Goal: Information Seeking & Learning: Understand process/instructions

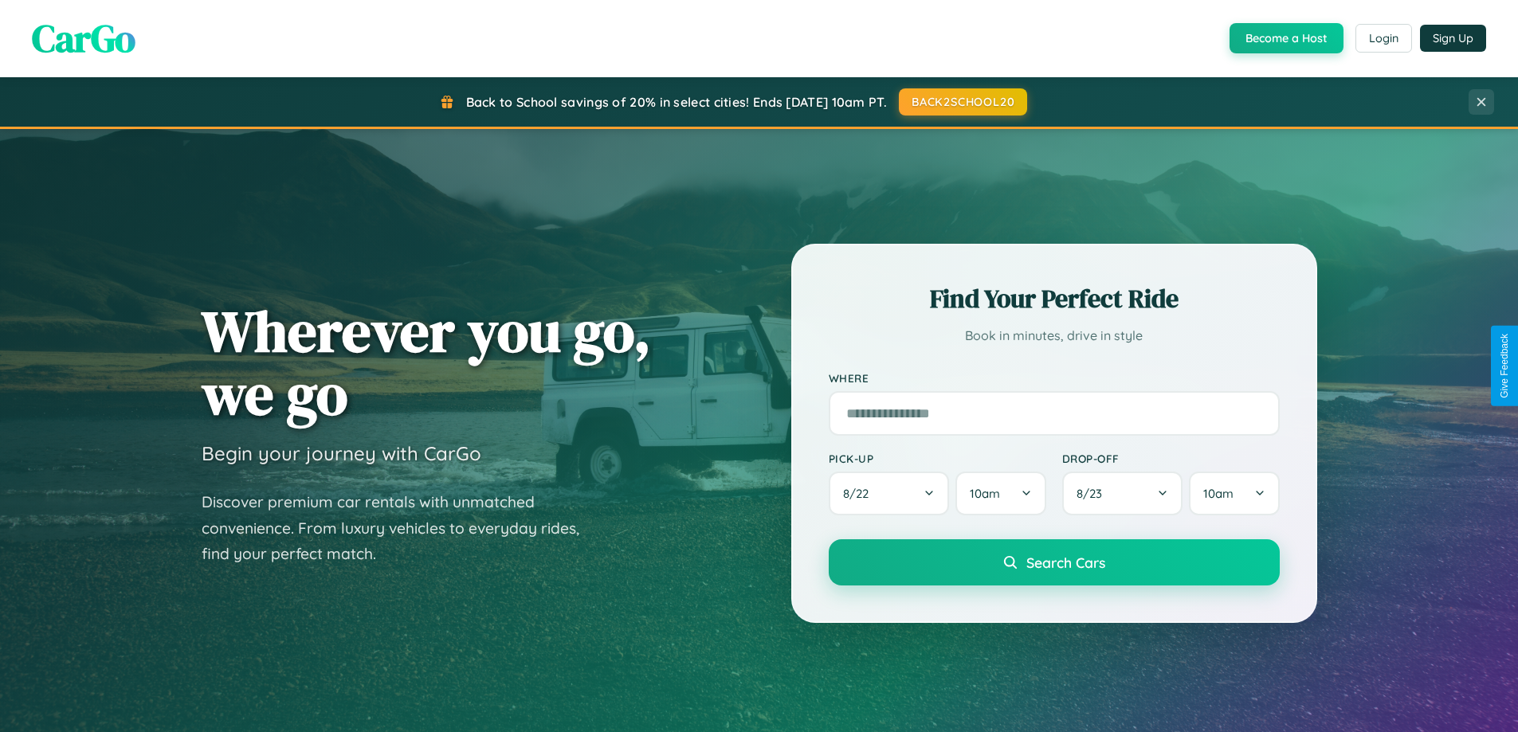
scroll to position [3066, 0]
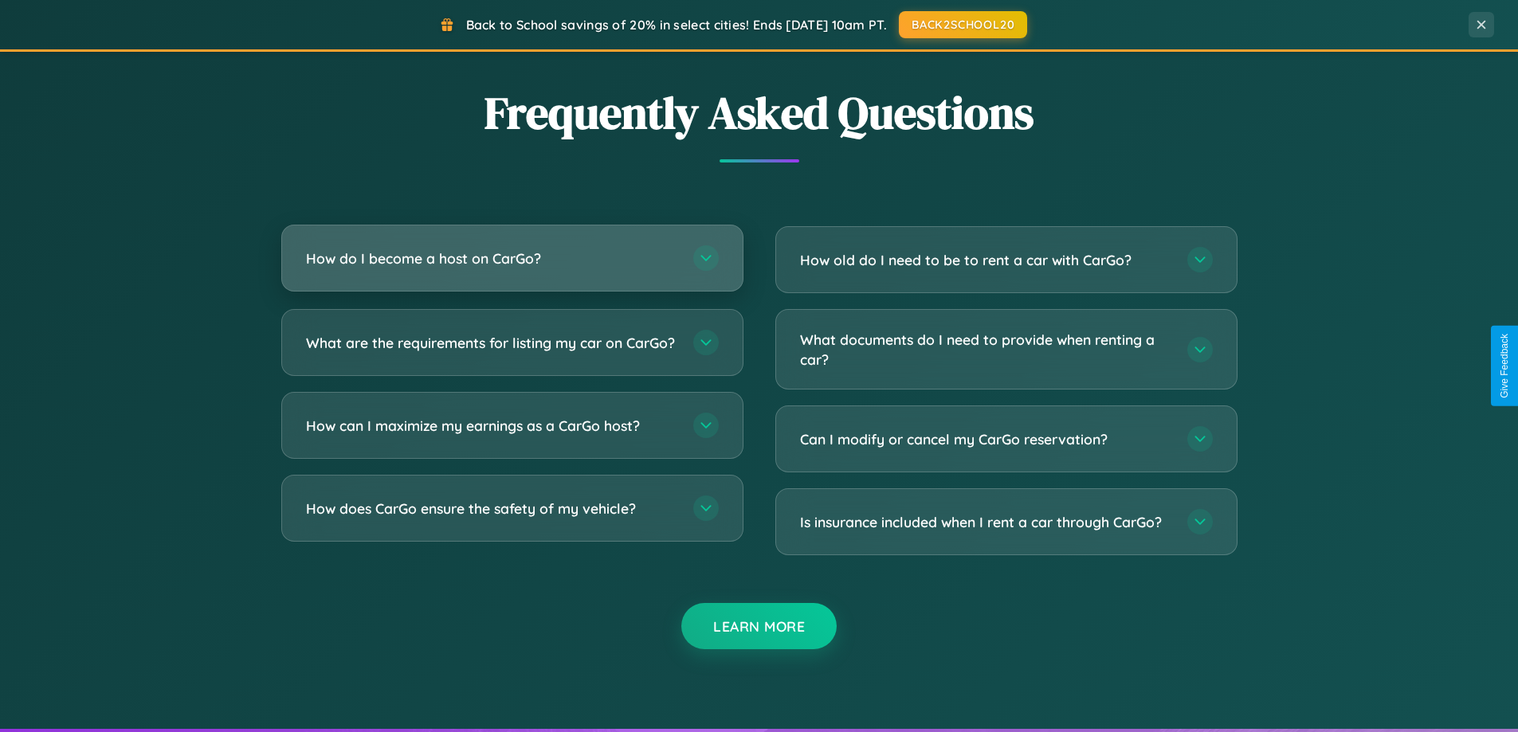
click at [512, 260] on h3 "How do I become a host on CarGo?" at bounding box center [491, 259] width 371 height 20
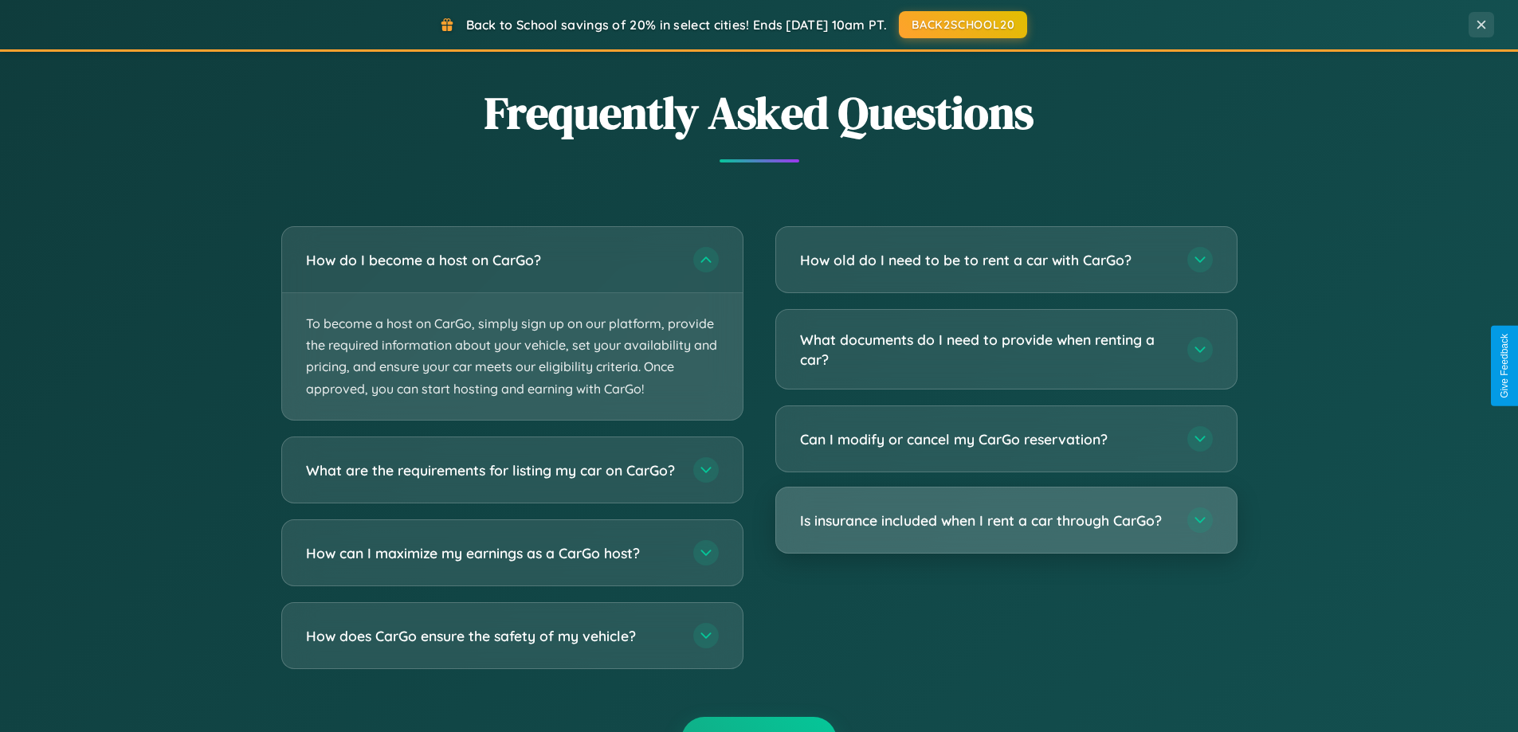
click at [1006, 522] on h3 "Is insurance included when I rent a car through CarGo?" at bounding box center [985, 521] width 371 height 20
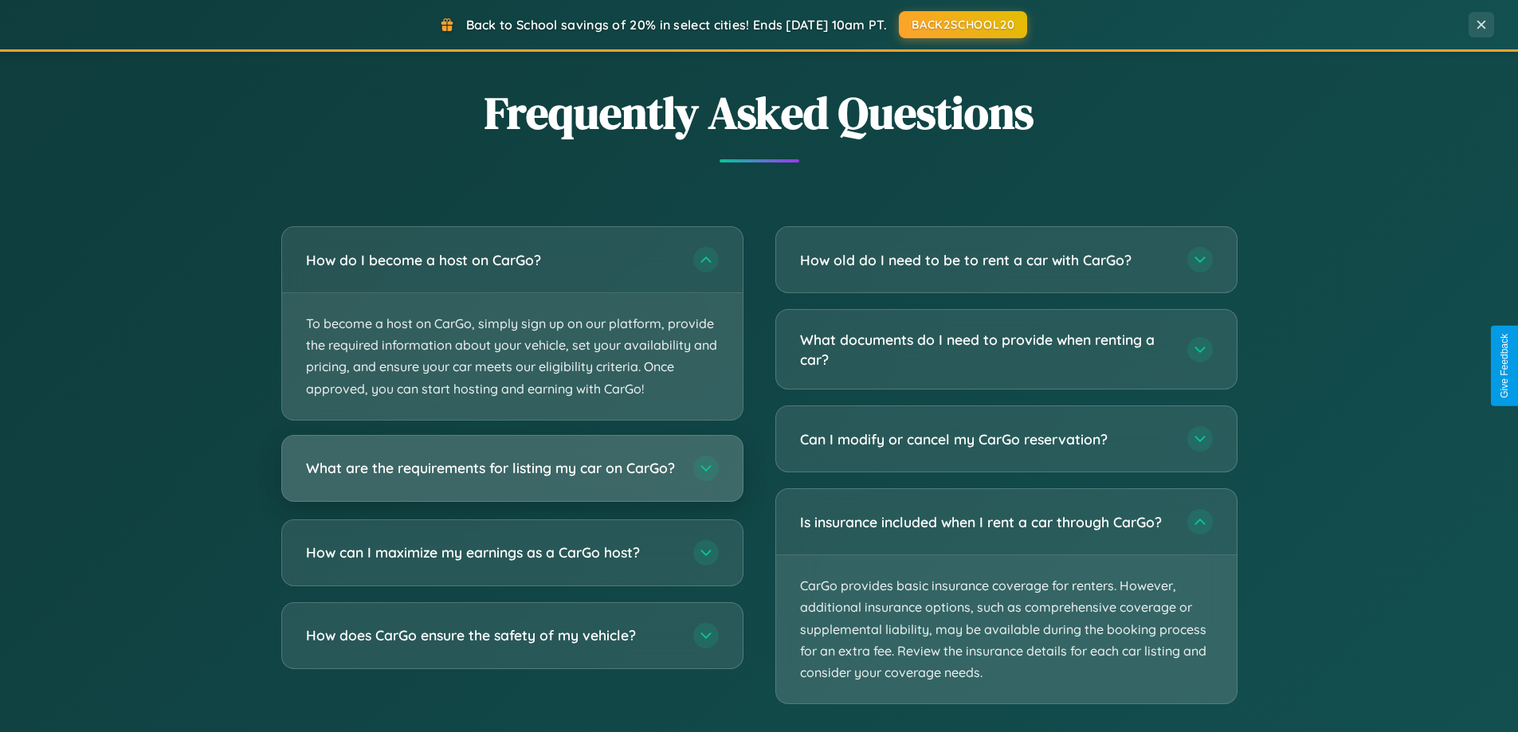
click at [512, 477] on h3 "What are the requirements for listing my car on CarGo?" at bounding box center [491, 468] width 371 height 20
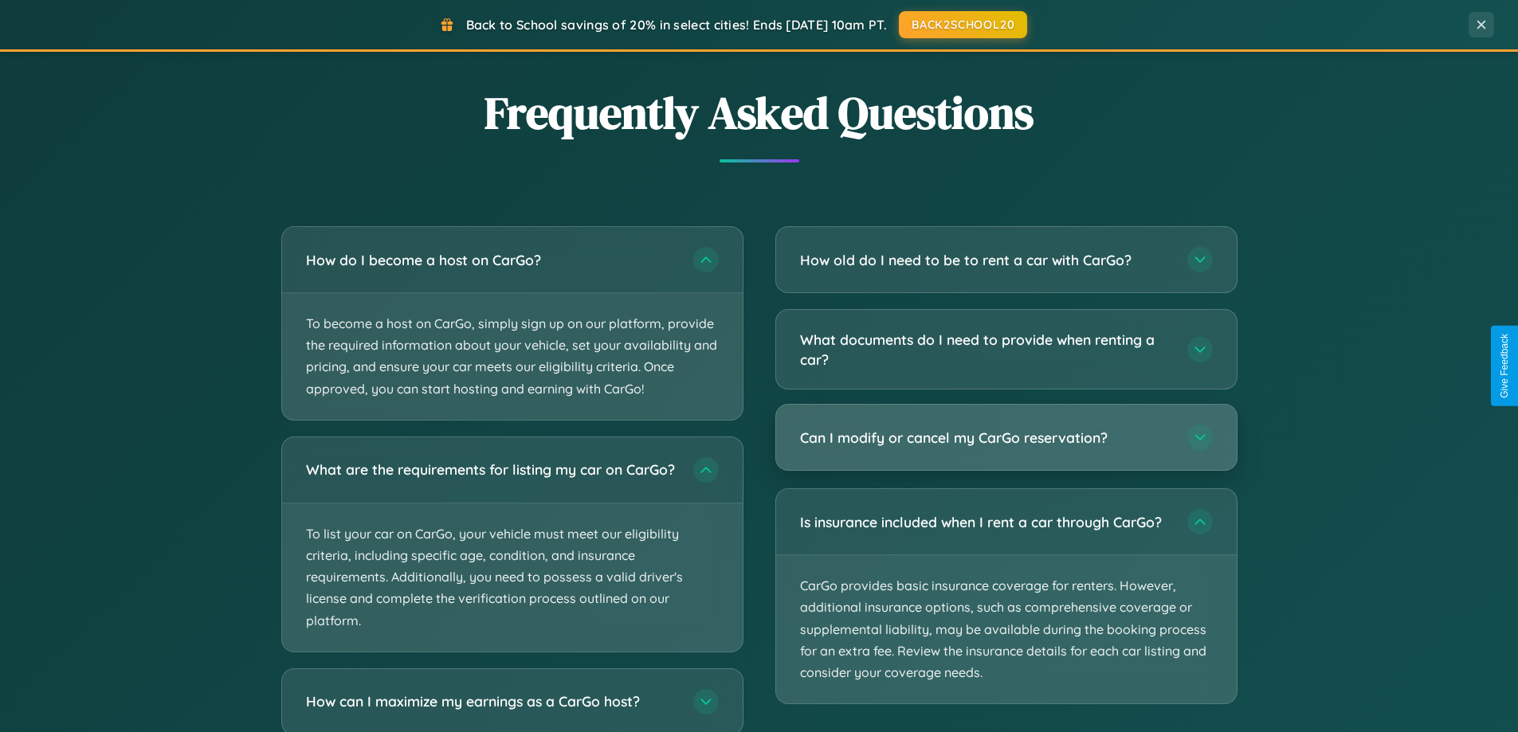
click at [1006, 439] on h3 "Can I modify or cancel my CarGo reservation?" at bounding box center [985, 438] width 371 height 20
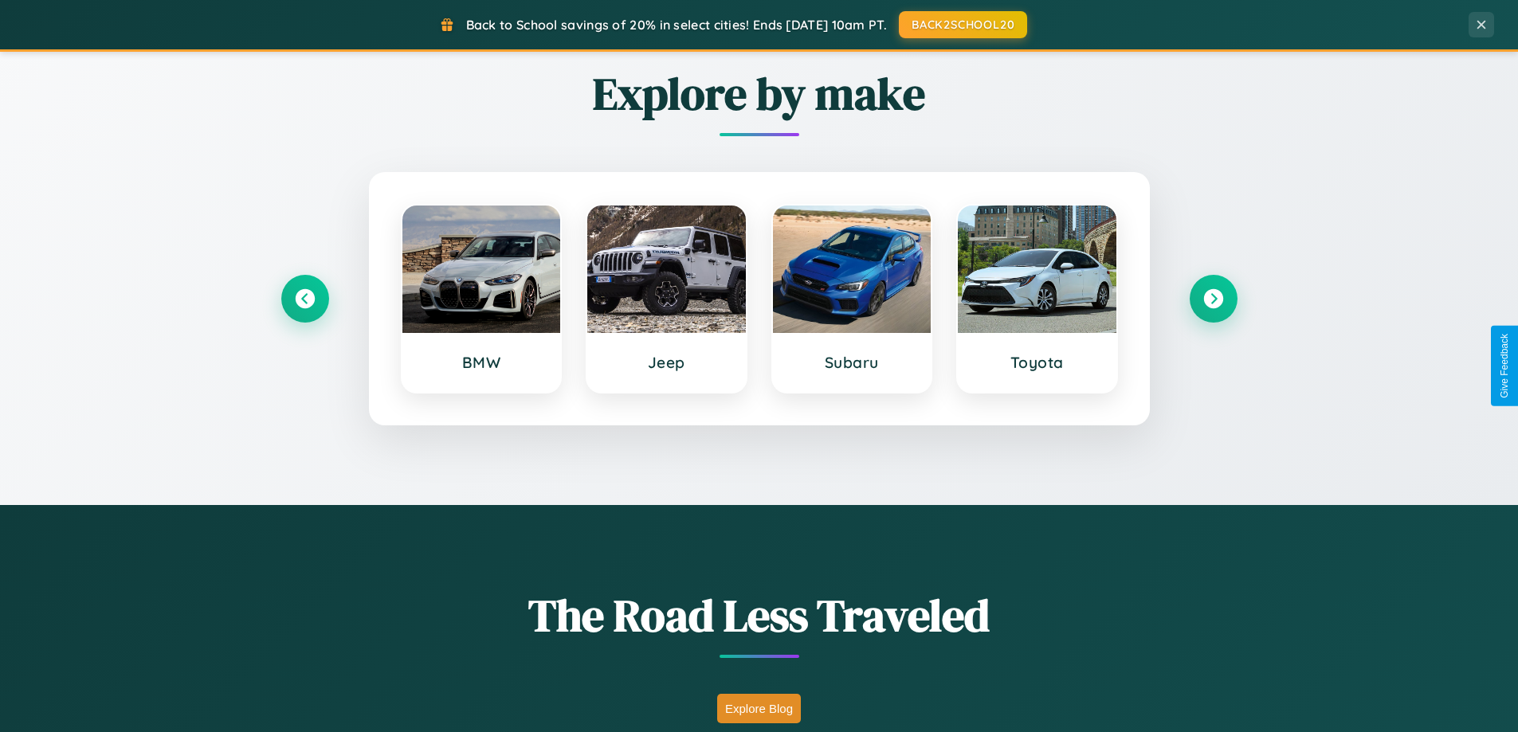
scroll to position [687, 0]
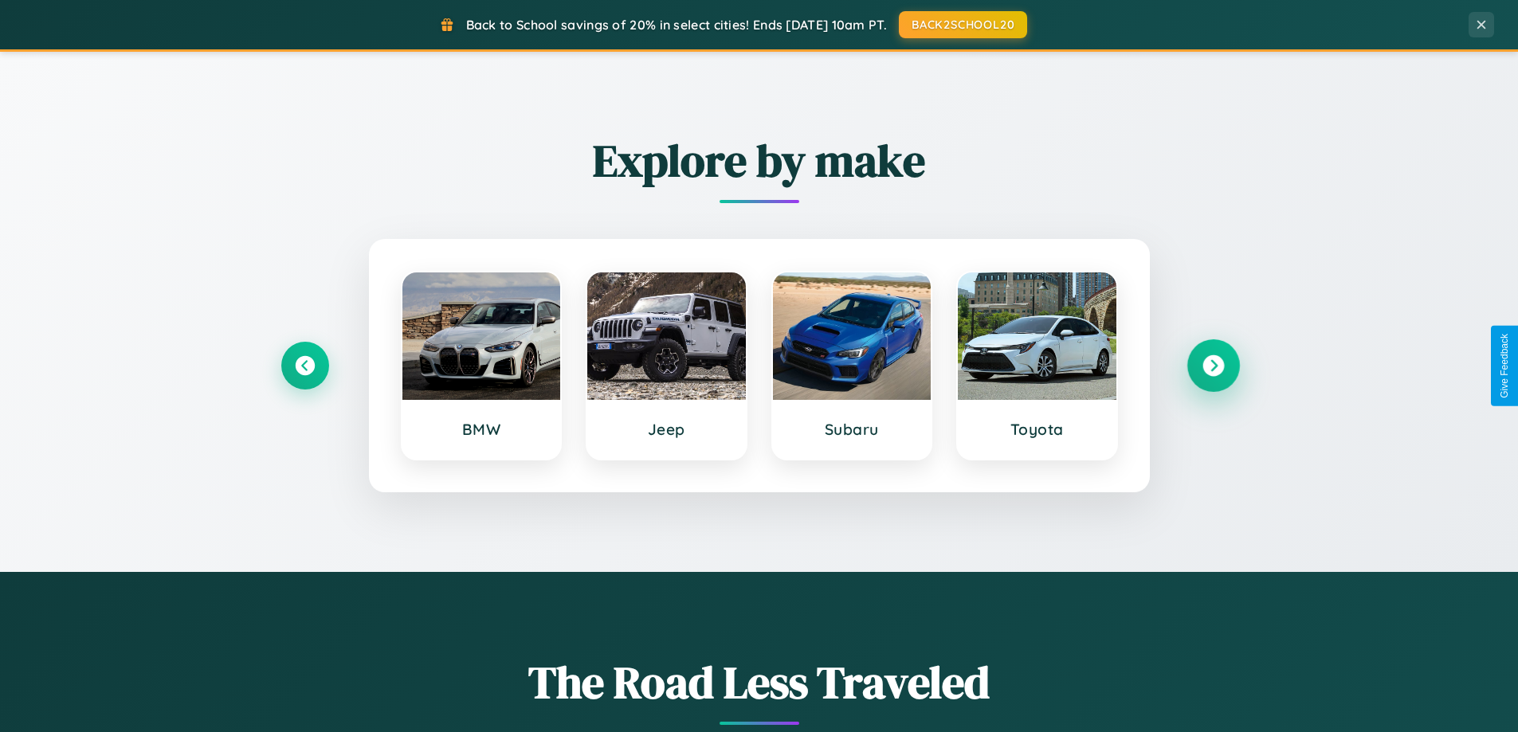
click at [1213, 366] on icon at bounding box center [1213, 366] width 22 height 22
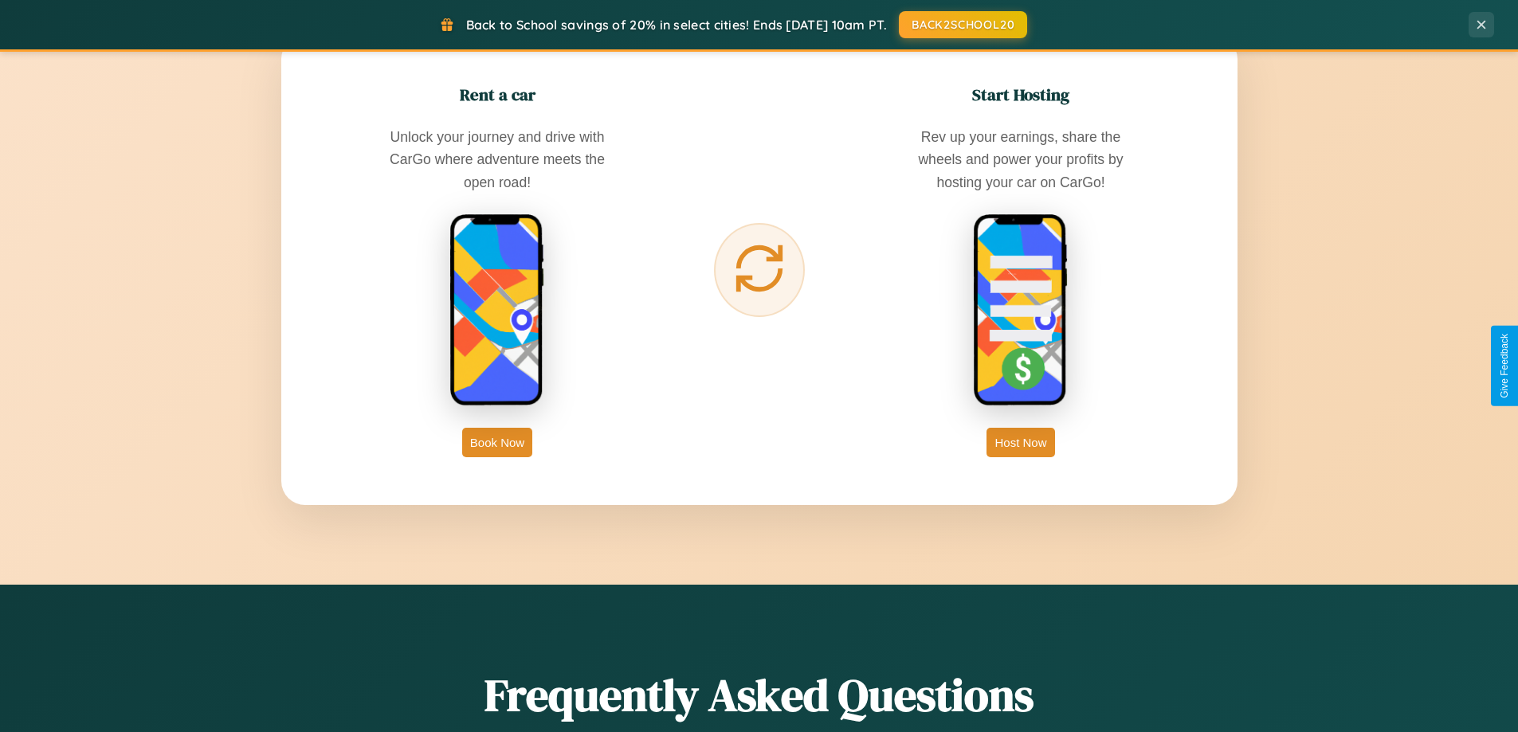
scroll to position [2560, 0]
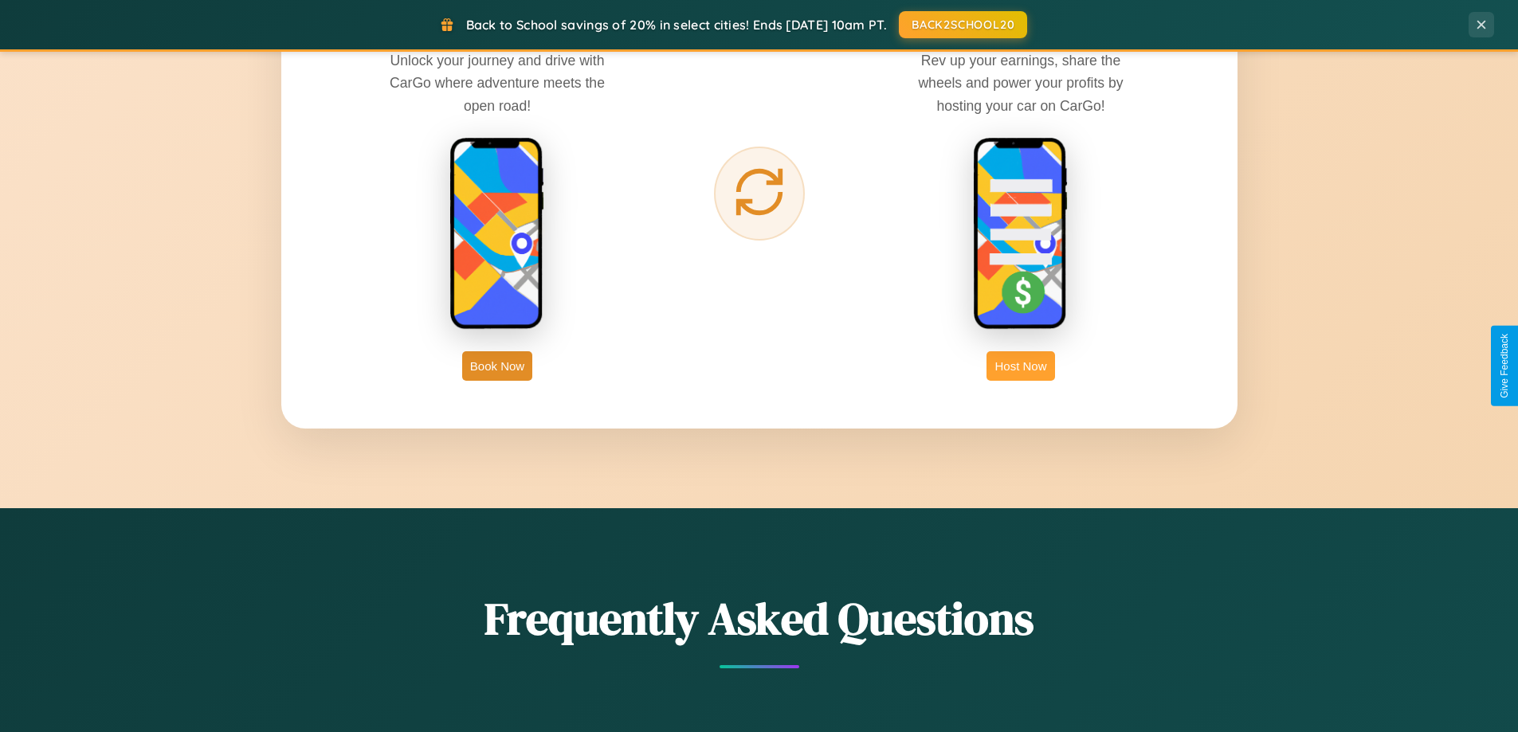
click at [1021, 366] on button "Host Now" at bounding box center [1020, 365] width 68 height 29
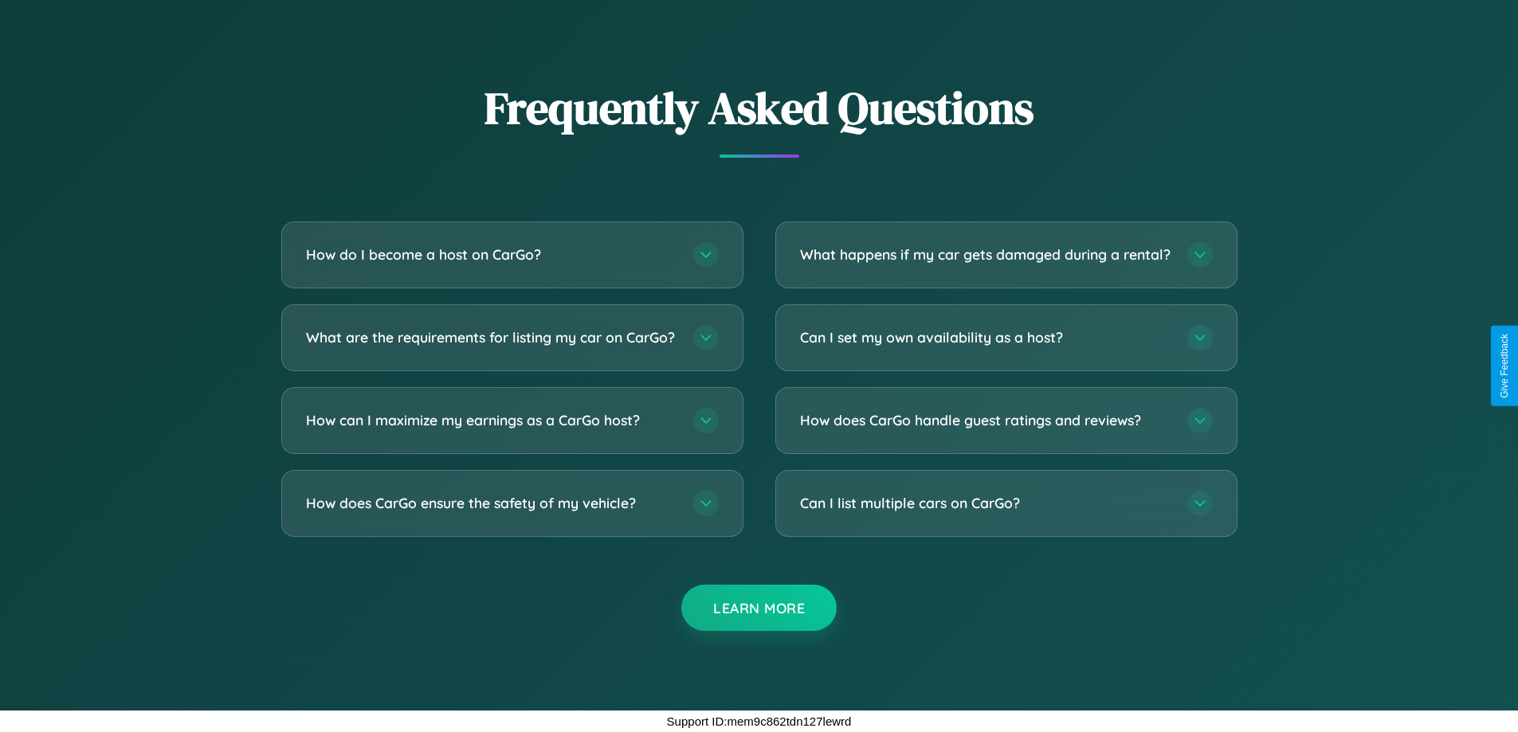
scroll to position [2154, 0]
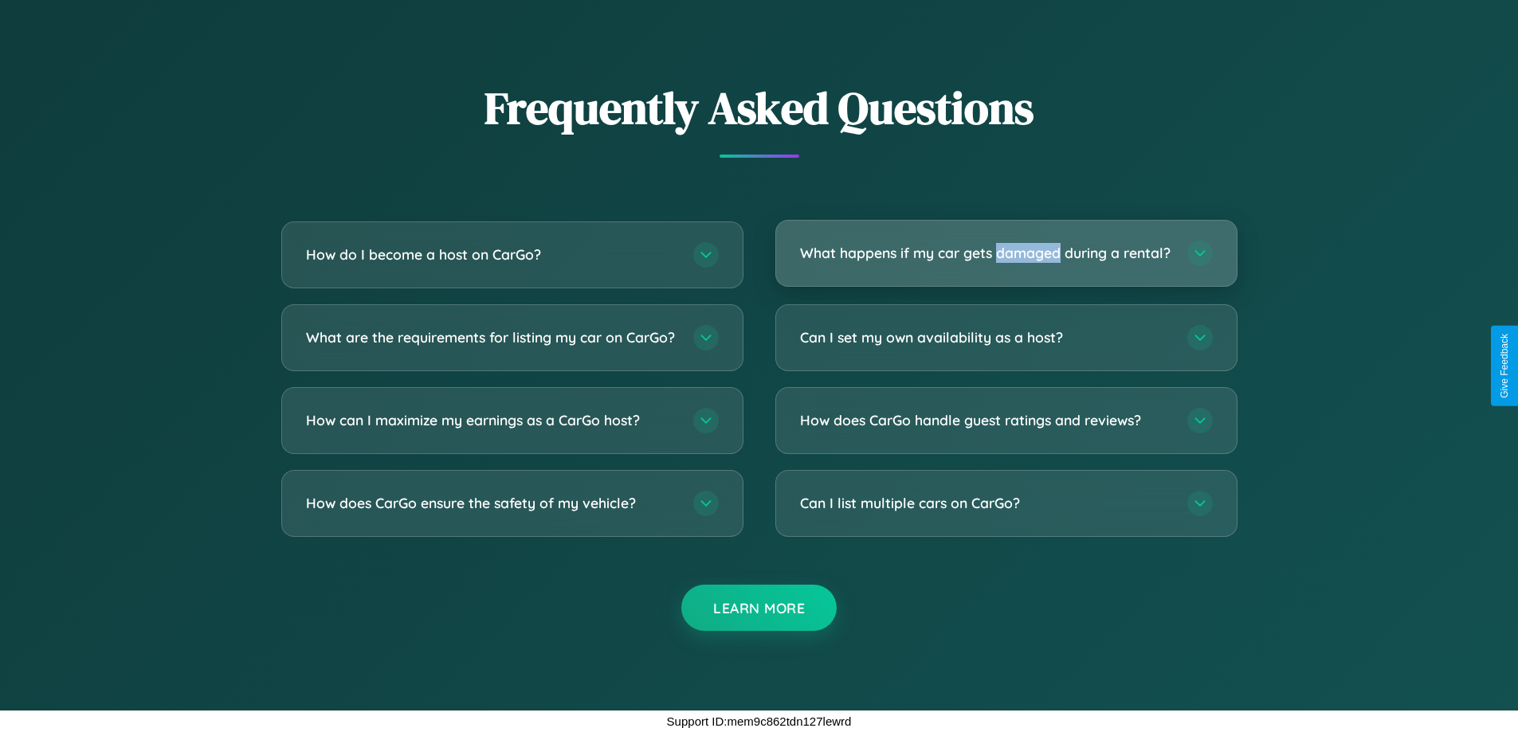
click at [1006, 246] on h3 "What happens if my car gets damaged during a rental?" at bounding box center [985, 253] width 371 height 20
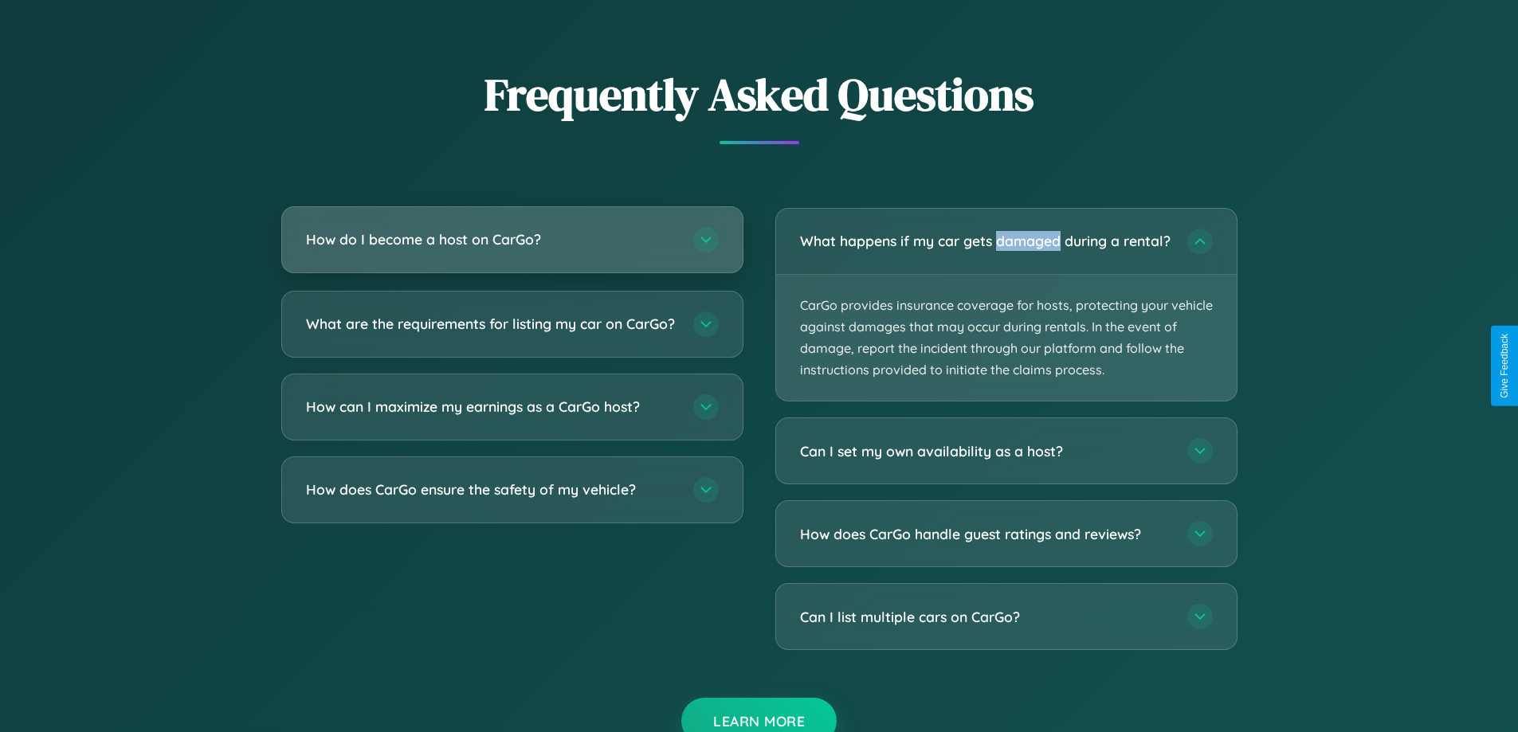
click at [512, 239] on h3 "How do I become a host on CarGo?" at bounding box center [491, 239] width 371 height 20
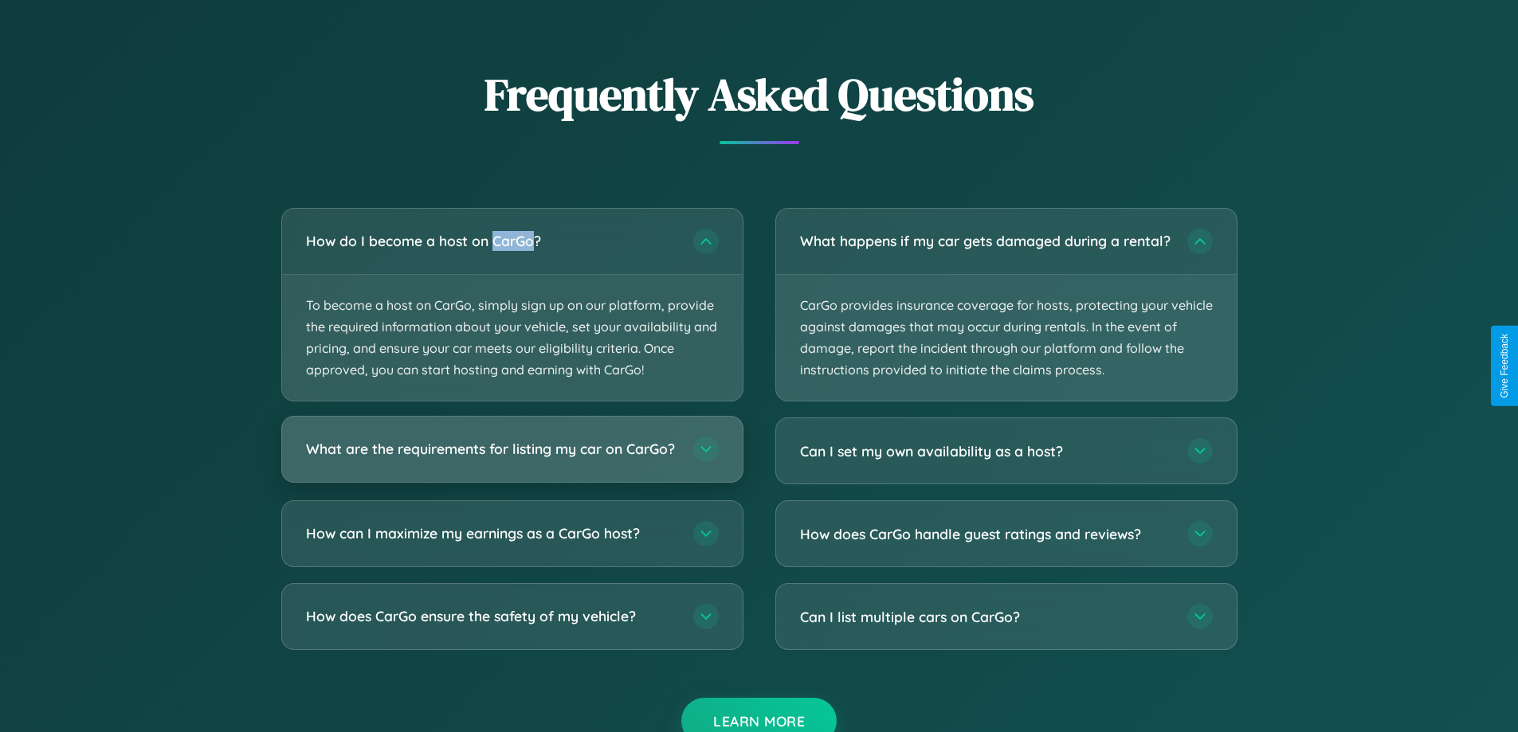
click at [512, 457] on h3 "What are the requirements for listing my car on CarGo?" at bounding box center [491, 450] width 371 height 20
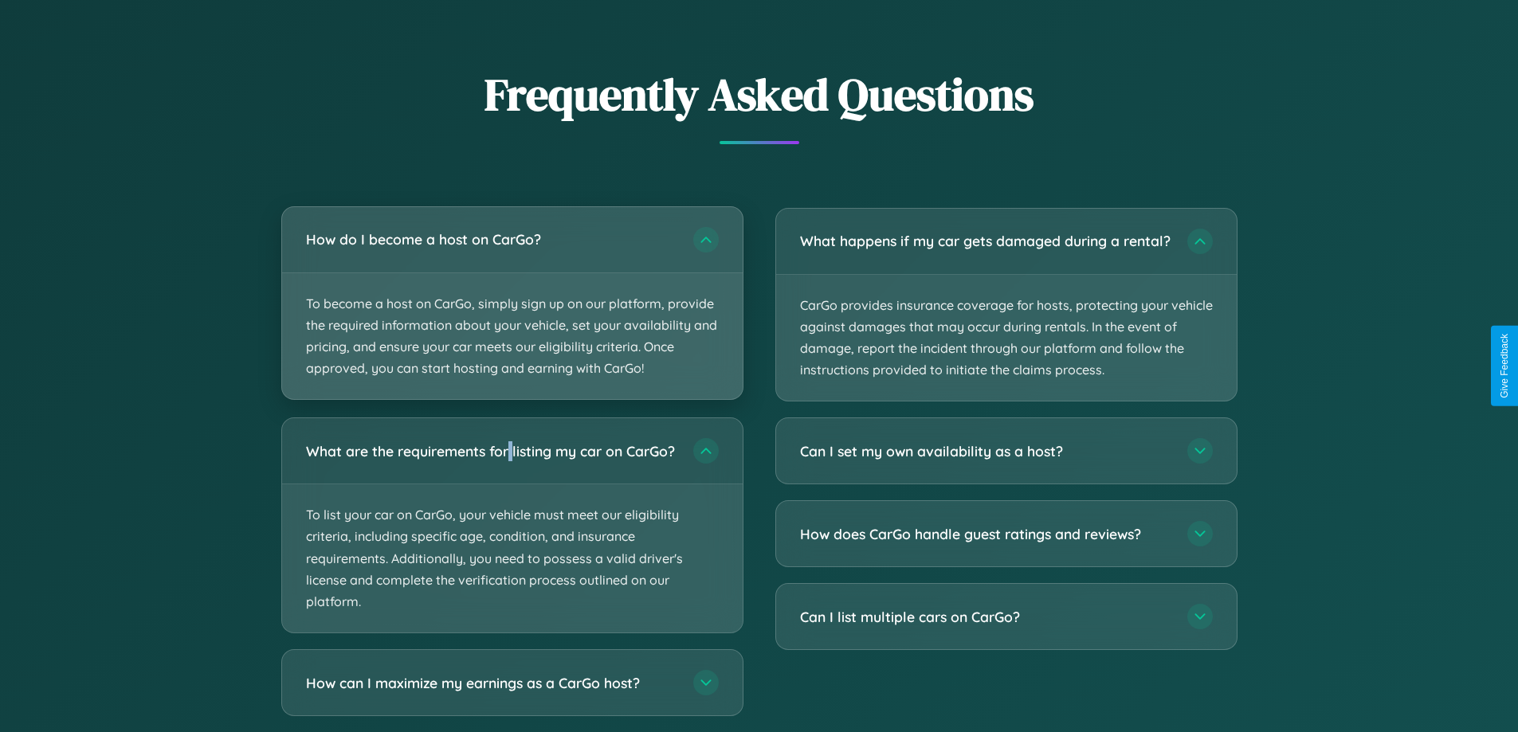
click at [512, 303] on p "To become a host on CarGo, simply sign up on our platform, provide the required…" at bounding box center [512, 336] width 461 height 127
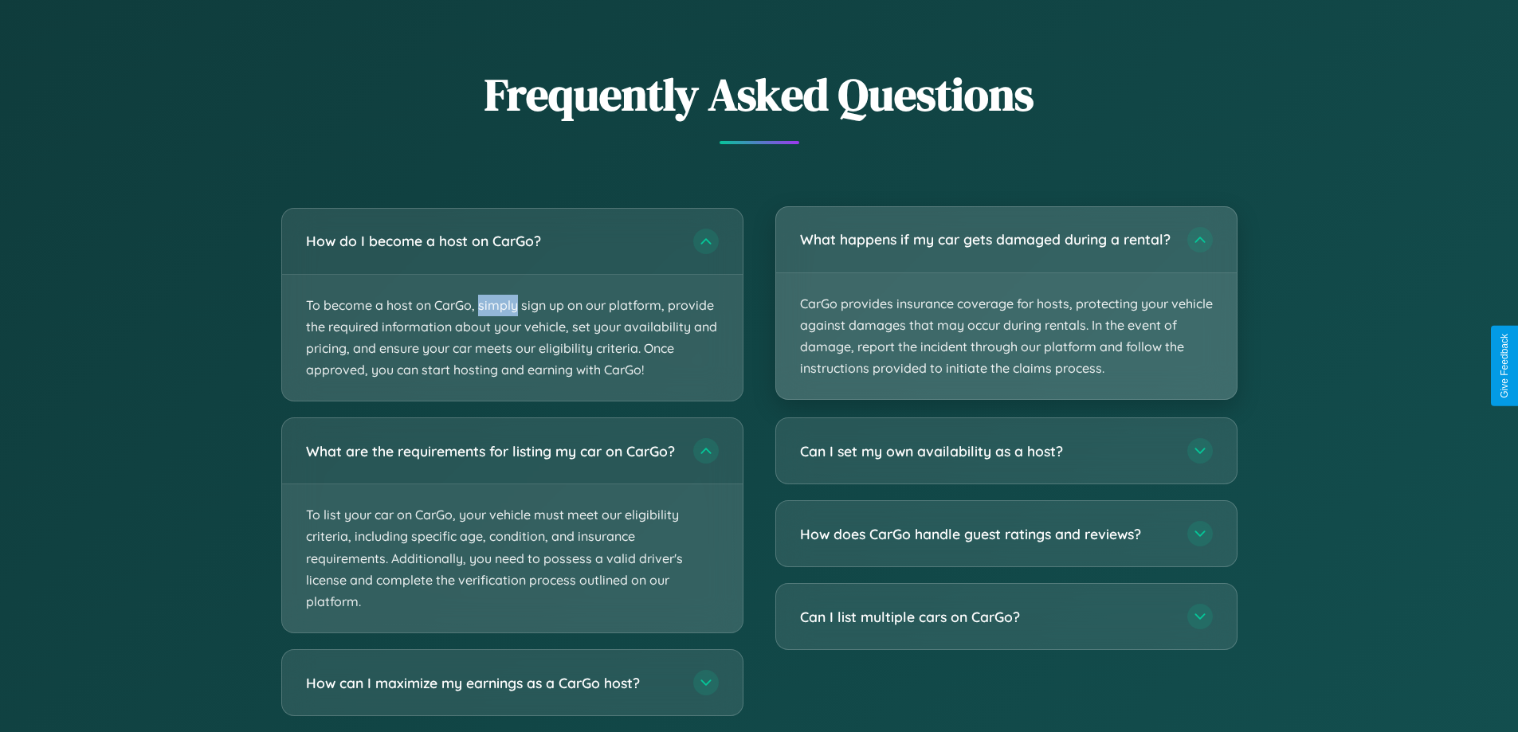
click at [1006, 310] on p "CarGo provides insurance coverage for hosts, protecting your vehicle against da…" at bounding box center [1006, 336] width 461 height 127
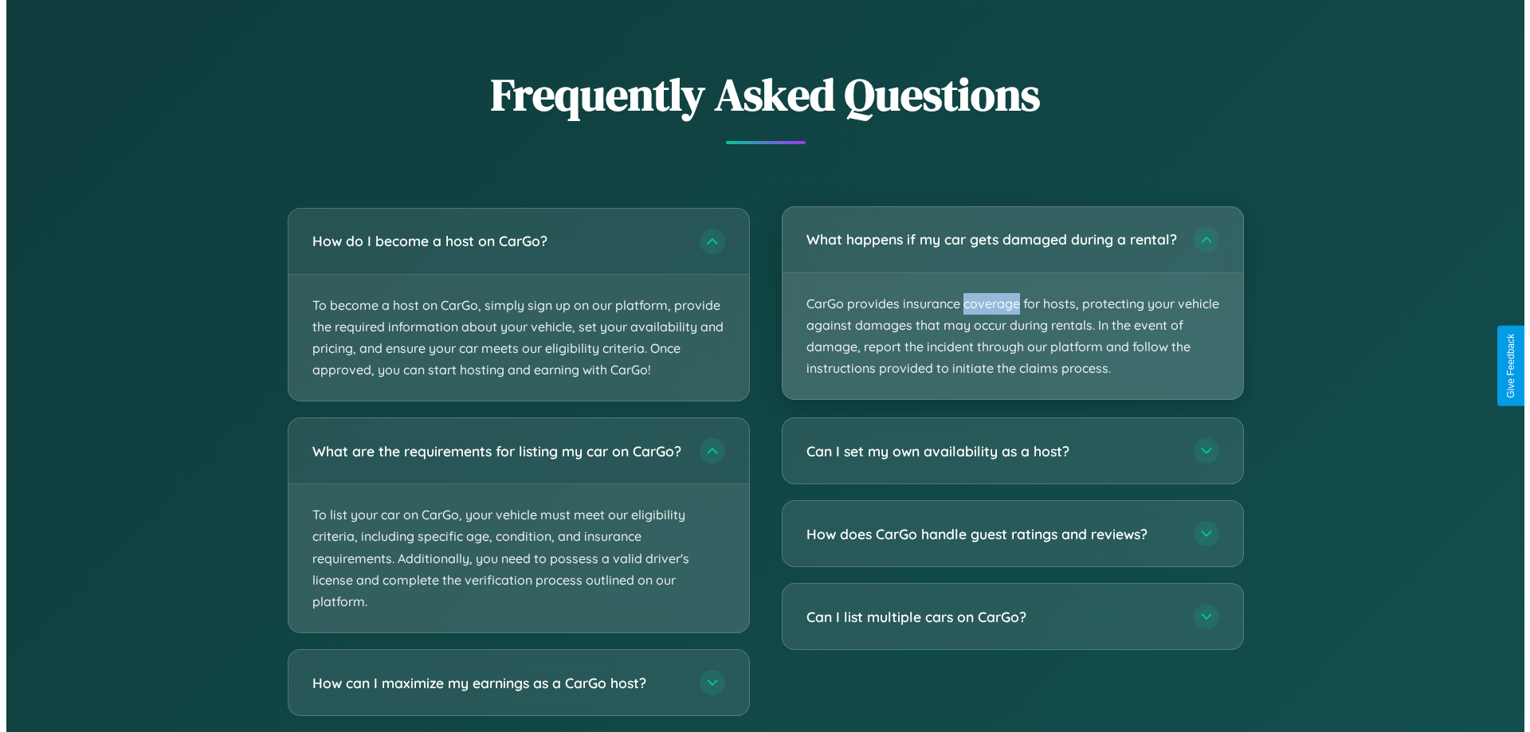
scroll to position [770, 0]
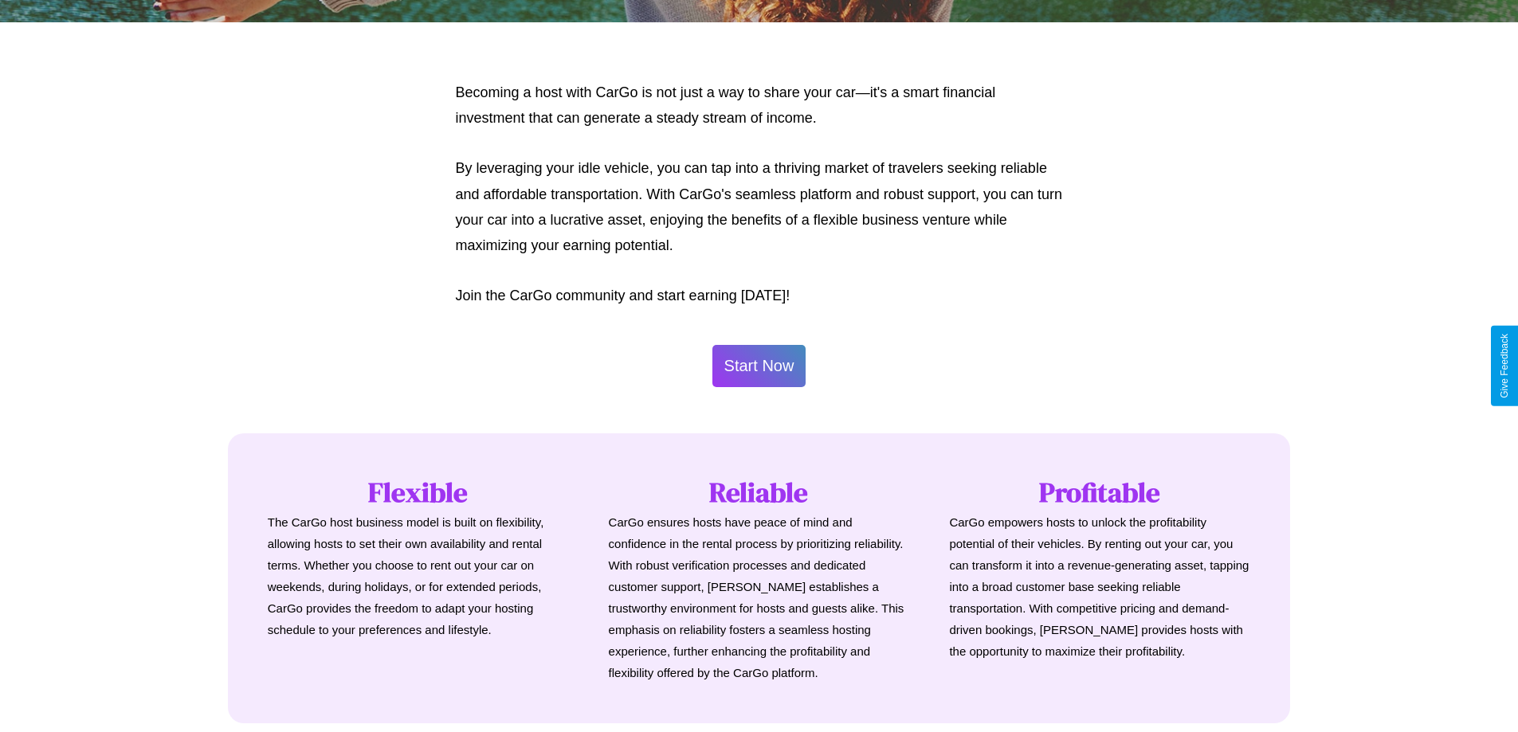
click at [759, 366] on button "Start Now" at bounding box center [759, 366] width 94 height 42
